Goal: Information Seeking & Learning: Compare options

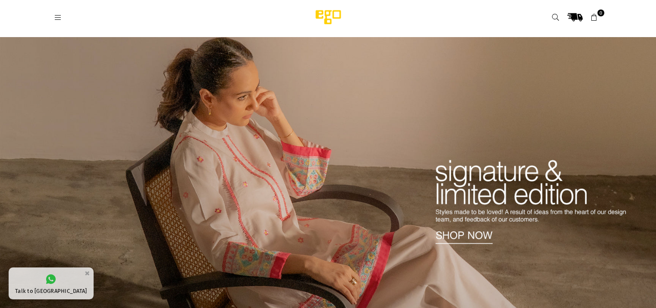
click at [219, 172] on img at bounding box center [328, 177] width 656 height 280
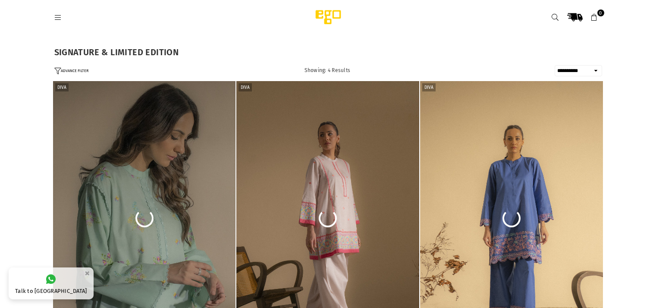
select select "**********"
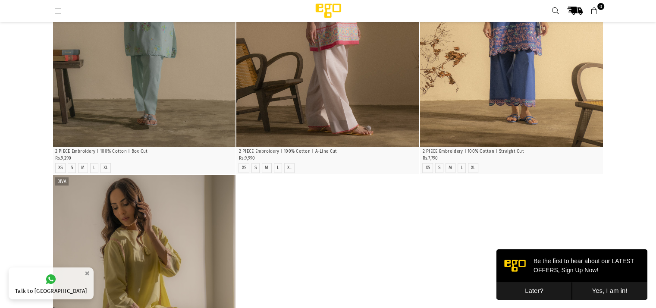
scroll to position [194, 0]
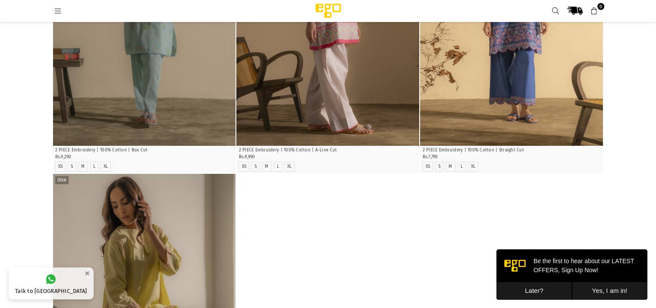
click at [534, 289] on button "Later?" at bounding box center [533, 291] width 75 height 18
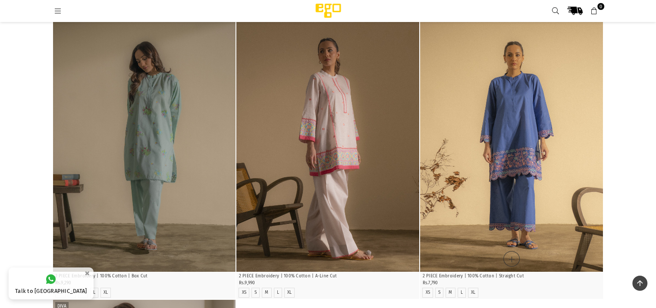
scroll to position [0, 0]
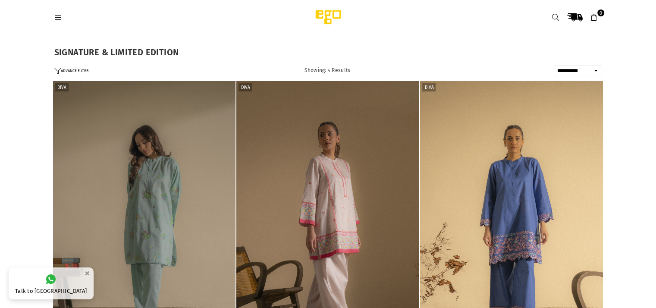
click at [59, 19] on icon at bounding box center [58, 18] width 8 height 8
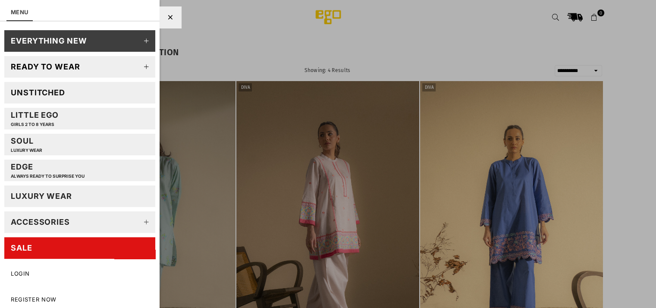
click at [56, 92] on div "Unstitched" at bounding box center [38, 93] width 54 height 10
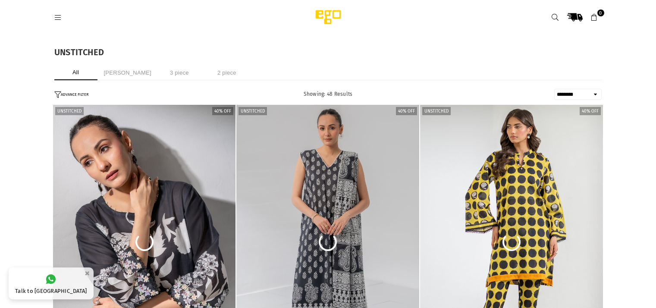
select select "******"
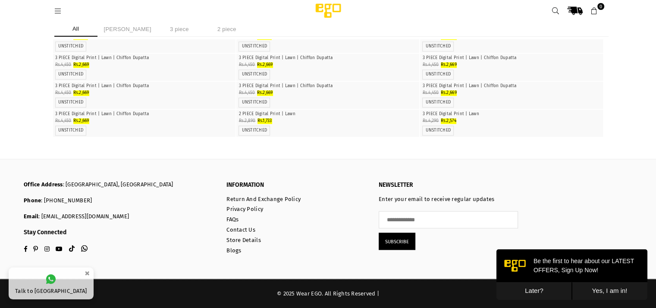
scroll to position [2220, 0]
click at [532, 290] on button "Later?" at bounding box center [533, 291] width 75 height 18
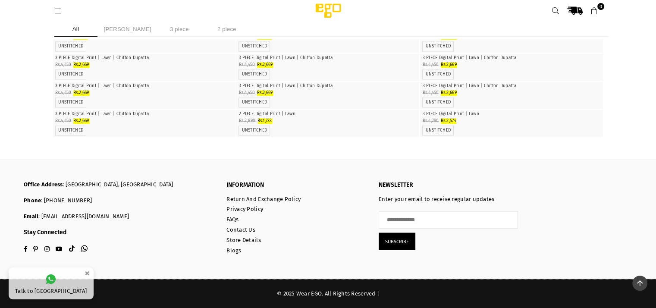
scroll to position [4758, 0]
click at [57, 8] on icon at bounding box center [58, 11] width 8 height 8
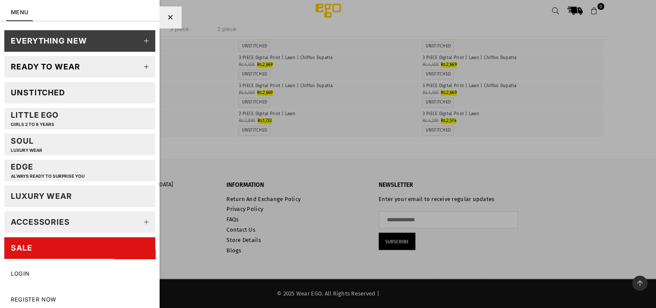
click at [57, 250] on link "SALE" at bounding box center [79, 248] width 151 height 22
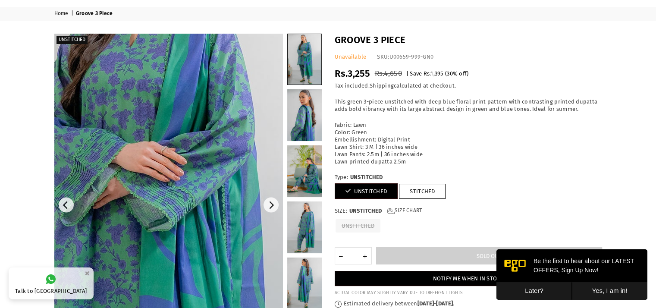
scroll to position [43, 0]
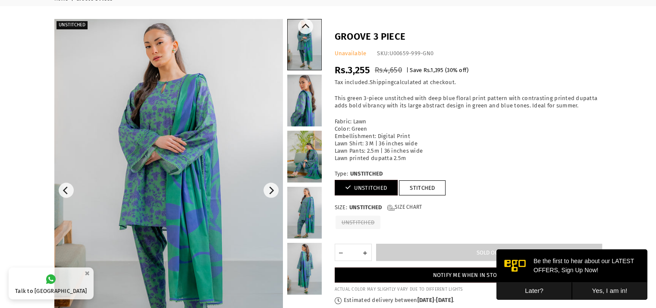
click at [309, 215] on link at bounding box center [304, 213] width 34 height 52
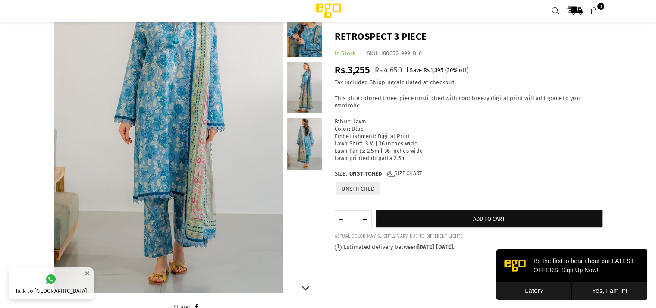
scroll to position [108, 0]
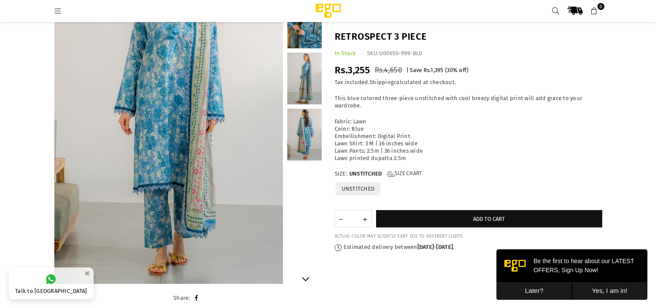
click at [307, 139] on link at bounding box center [304, 135] width 34 height 52
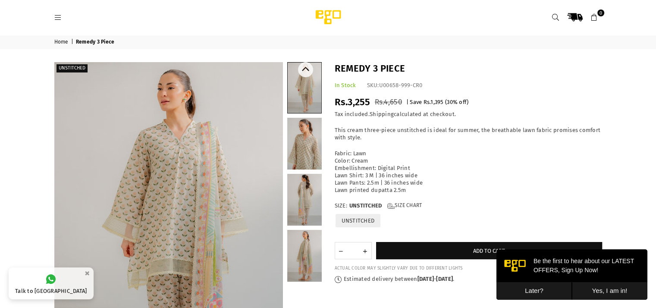
click at [307, 194] on link at bounding box center [304, 200] width 34 height 52
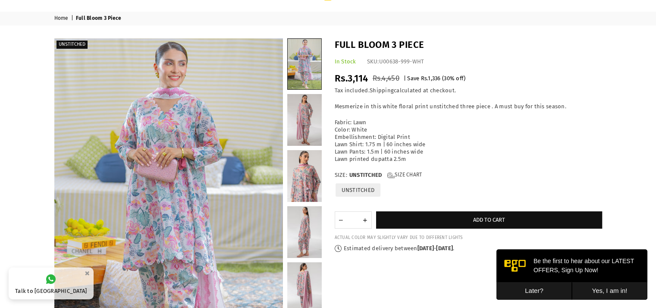
scroll to position [43, 0]
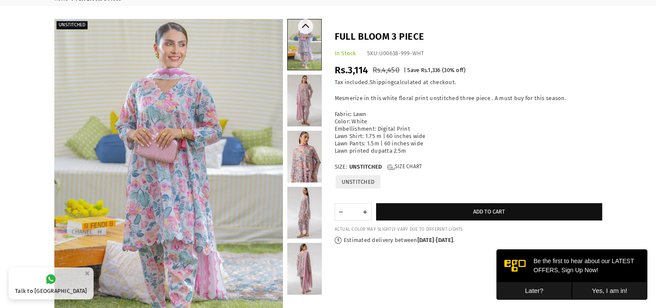
click at [298, 207] on link at bounding box center [304, 213] width 34 height 52
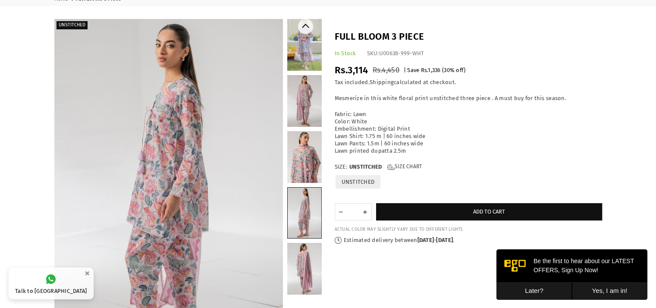
click at [301, 84] on link at bounding box center [304, 101] width 34 height 52
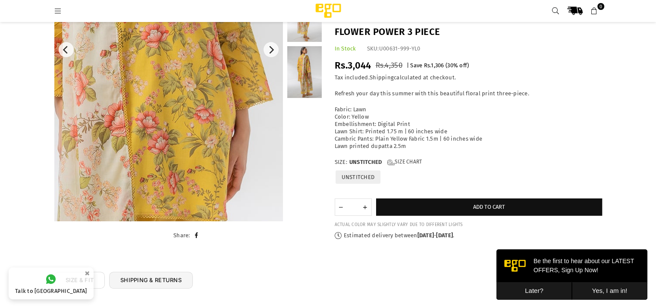
scroll to position [194, 0]
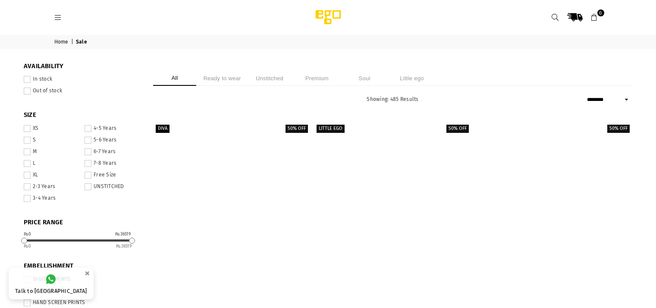
select select "******"
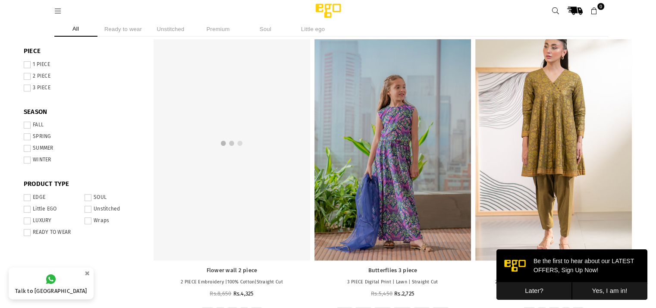
scroll to position [323, 0]
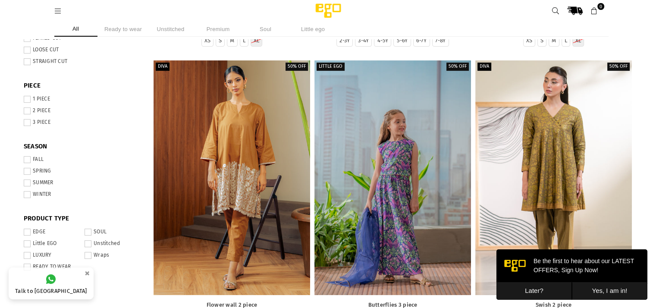
click at [136, 30] on li "Ready to wear" at bounding box center [123, 29] width 43 height 15
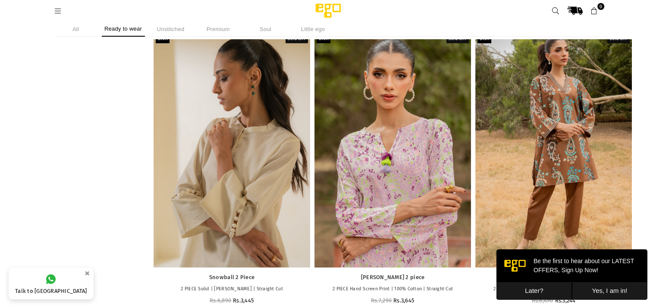
scroll to position [720, 0]
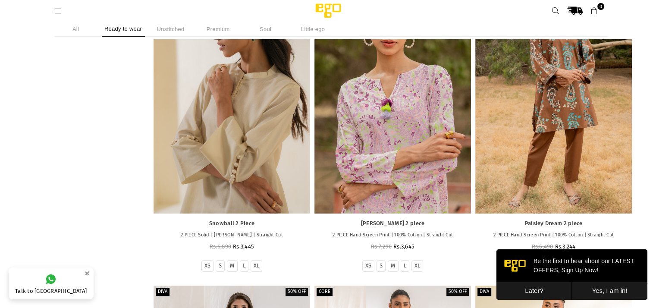
click at [537, 291] on button "Later?" at bounding box center [533, 291] width 75 height 18
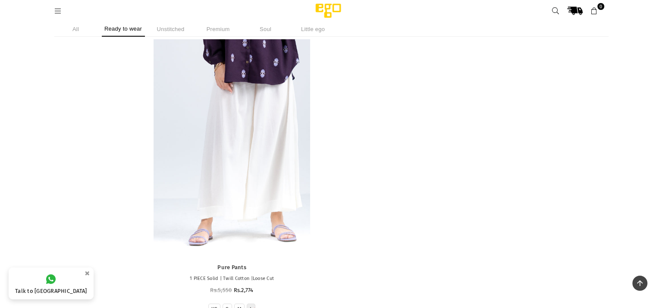
scroll to position [41568, 0]
